Goal: Task Accomplishment & Management: Complete application form

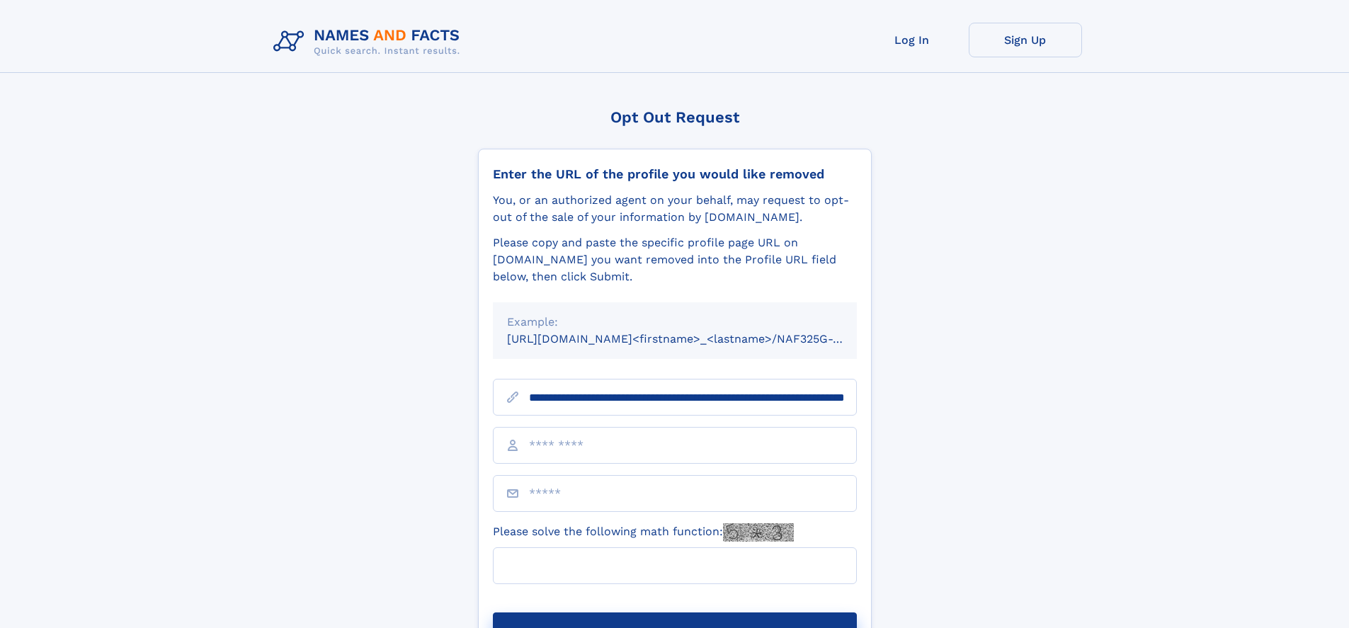
scroll to position [0, 144]
type input "**********"
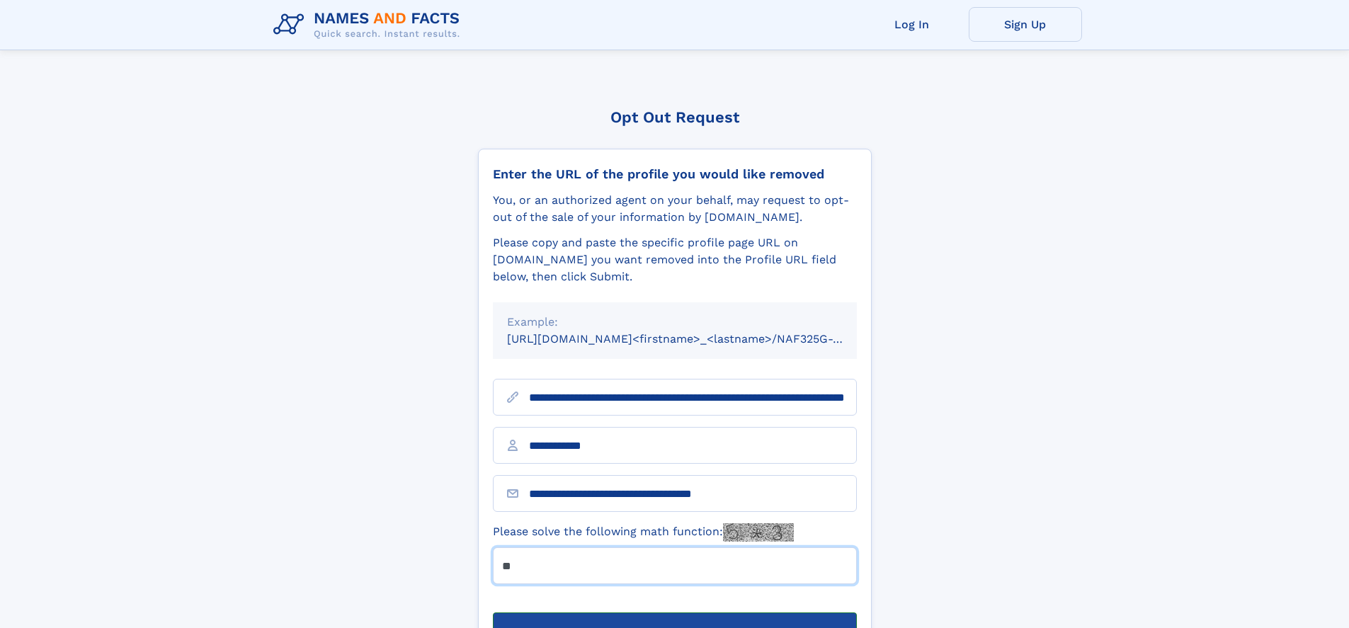
type input "**"
click at [674, 613] on button "Submit Opt Out Request" at bounding box center [675, 635] width 364 height 45
